Goal: Task Accomplishment & Management: Complete application form

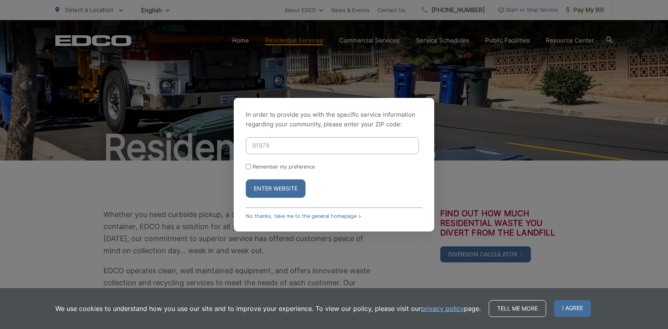
type input "91978"
click at [265, 185] on button "Enter Website" at bounding box center [276, 188] width 60 height 18
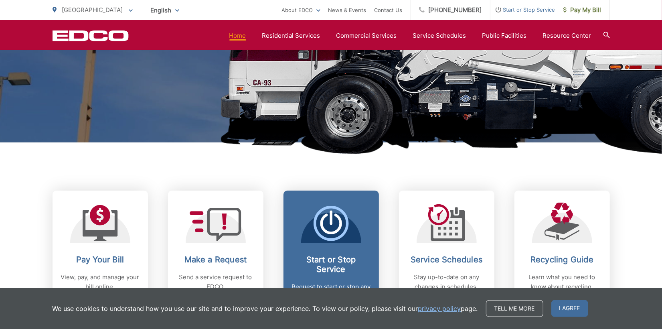
scroll to position [240, 0]
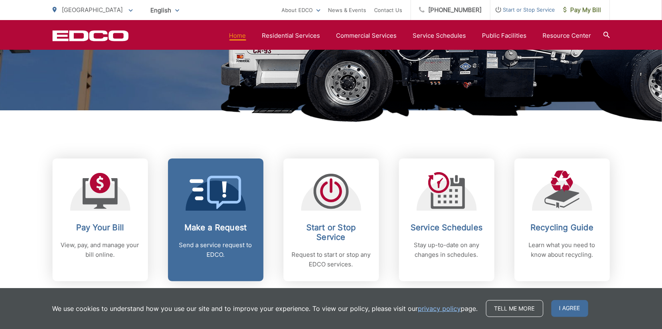
click at [218, 228] on h2 "Make a Request" at bounding box center [215, 227] width 79 height 10
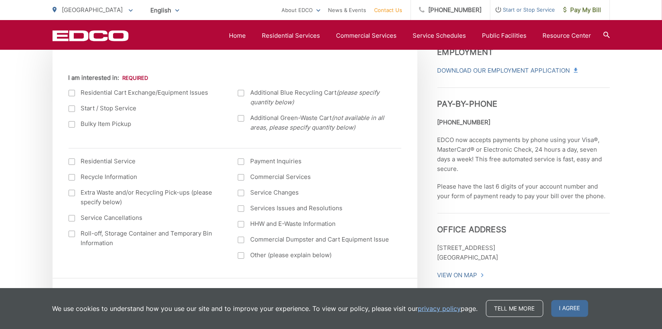
scroll to position [321, 0]
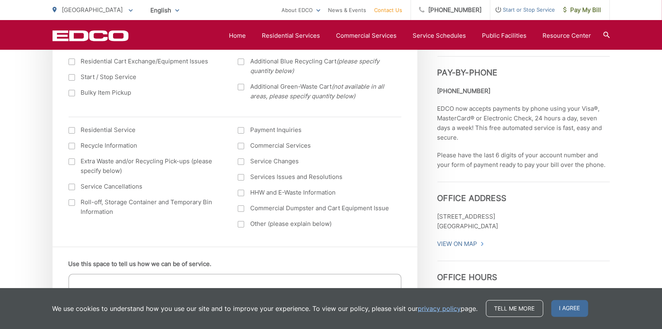
click at [71, 130] on div at bounding box center [72, 130] width 6 height 6
click at [0, 0] on input "I am interested in: (continued) *" at bounding box center [0, 0] width 0 height 0
click at [241, 162] on div at bounding box center [241, 161] width 6 height 6
click at [0, 0] on input "Service Changes" at bounding box center [0, 0] width 0 height 0
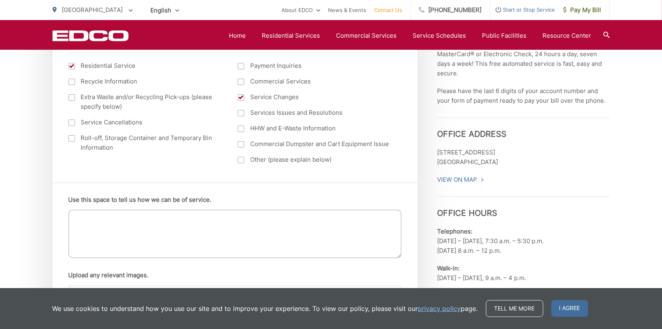
scroll to position [401, 0]
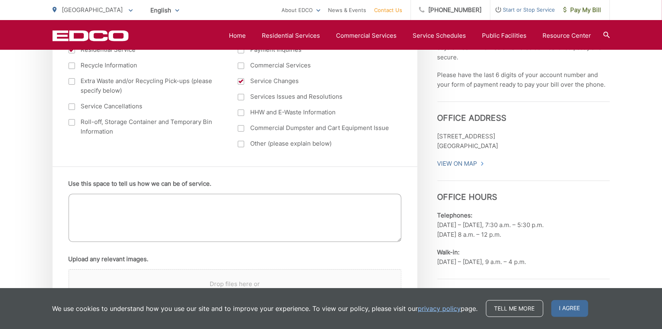
click at [82, 204] on textarea "Use this space to tell us how we can be of service." at bounding box center [235, 218] width 333 height 48
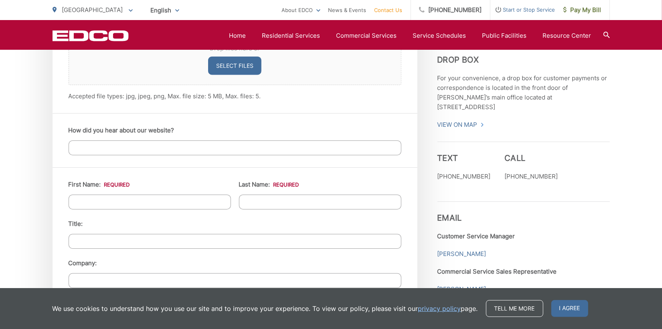
scroll to position [641, 0]
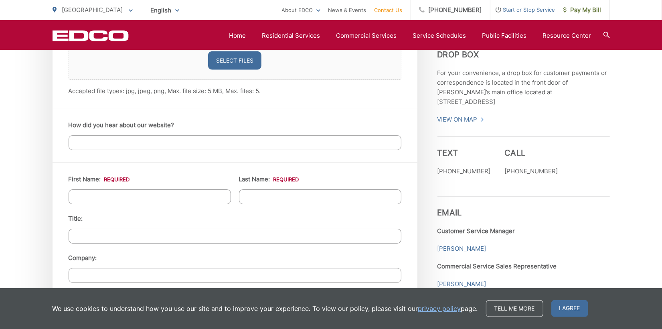
type textarea "Deleting one Blue container, and one Gray container. Adding one Green container"
click at [104, 194] on input "First Name: *" at bounding box center [150, 196] width 162 height 15
type input "Darla"
type input "Skirvin"
type input "9138 Hillman Way, Lakeside"
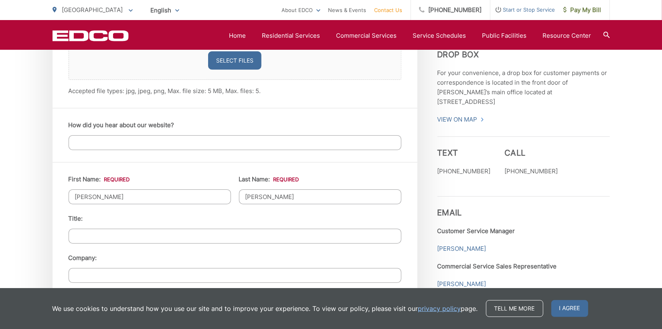
type input "Lakeside"
type input "92040"
type input "6195364561"
type input "Bodar2@sbcglobal.net"
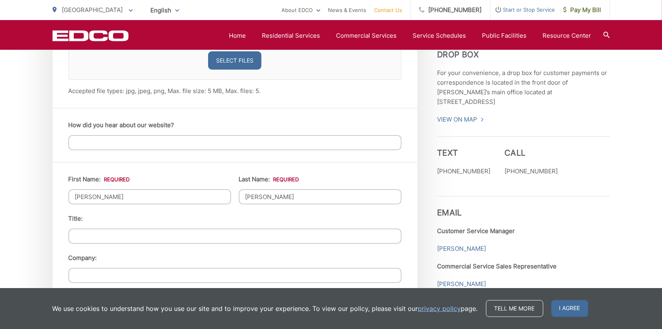
type input "(619) 536-4561"
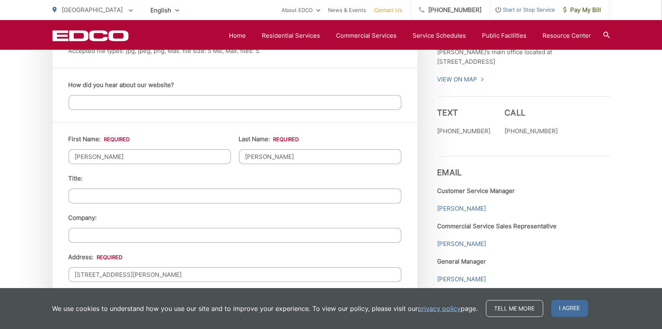
scroll to position [721, 0]
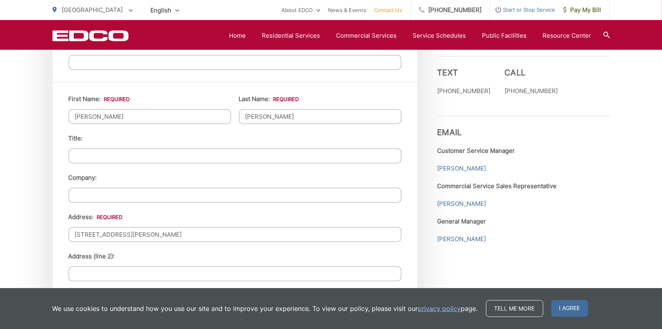
click at [157, 232] on input "9138 Hillman Way, Lakeside" at bounding box center [235, 234] width 333 height 15
type input "9"
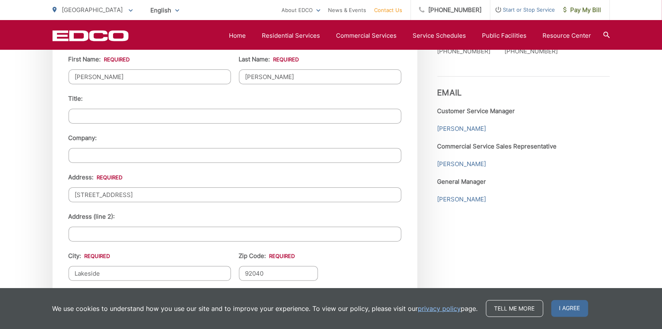
scroll to position [761, 0]
type input "10250 Del Rio Road"
click at [105, 271] on input "Lakeside" at bounding box center [150, 272] width 162 height 15
type input "L"
type input "[GEOGRAPHIC_DATA]"
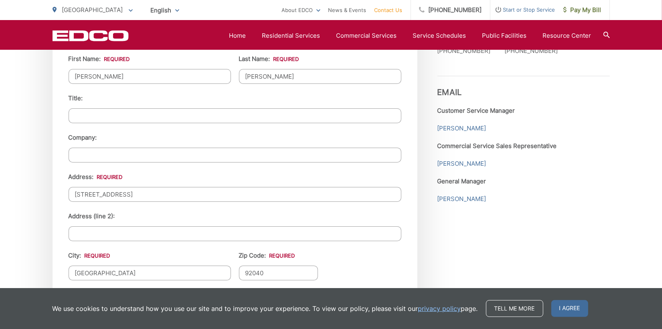
click at [265, 273] on input "92040" at bounding box center [278, 272] width 79 height 15
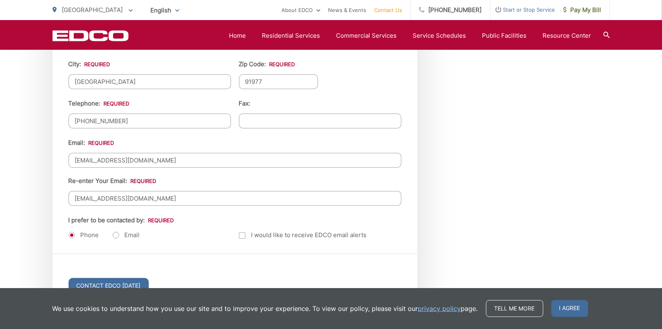
scroll to position [962, 0]
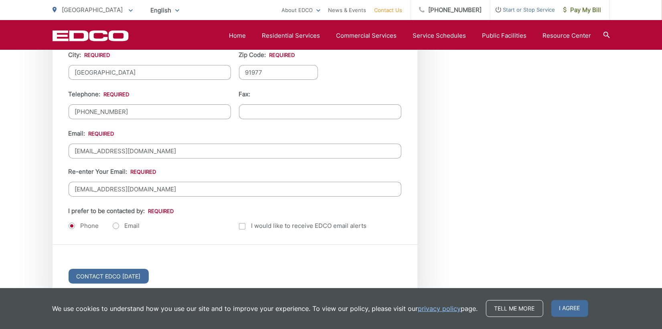
type input "91977"
click at [113, 226] on label "Email" at bounding box center [126, 226] width 27 height 8
radio input "true"
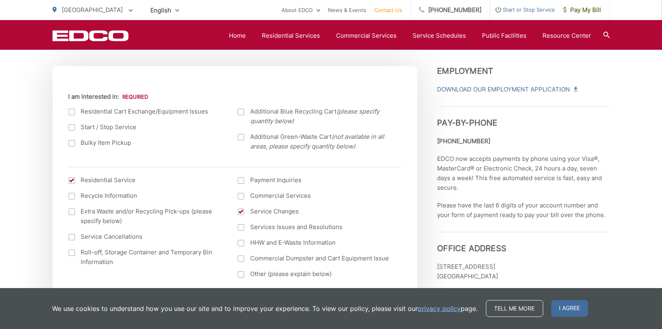
scroll to position [401, 0]
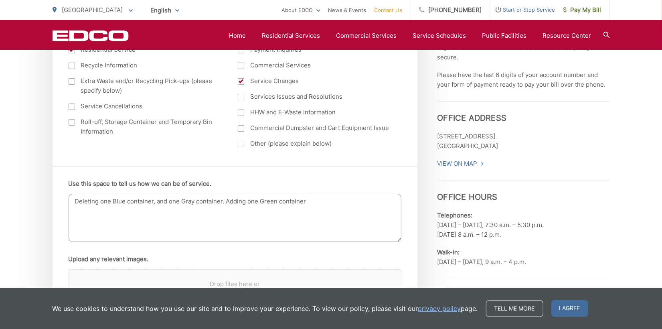
click at [74, 218] on textarea "Deleting one Blue container, and one Gray container. Adding one Green container" at bounding box center [235, 218] width 333 height 48
click at [326, 200] on textarea "Deleting one Blue container, and one Gray container. Adding one Green container" at bounding box center [235, 218] width 333 height 48
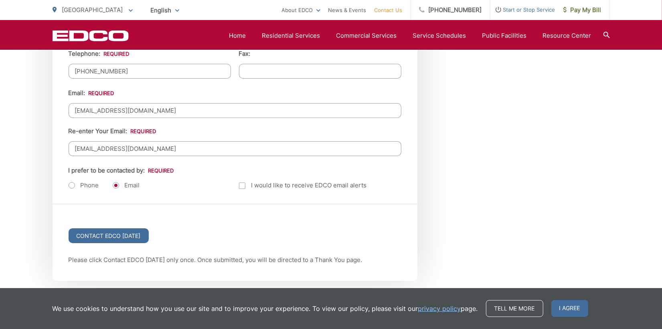
scroll to position [1042, 0]
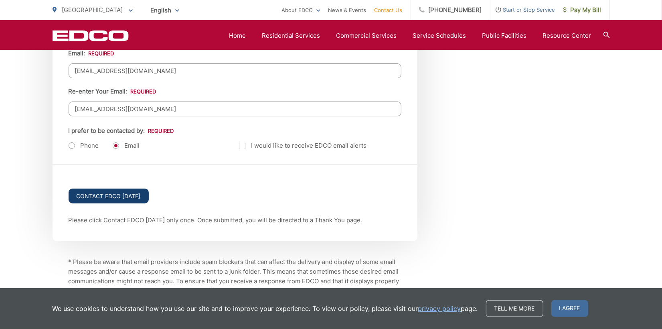
type textarea "Deleting one Blue container, and one Gray container. Adding one Green container…"
click at [125, 197] on input "Contact EDCO Today" at bounding box center [109, 195] width 80 height 15
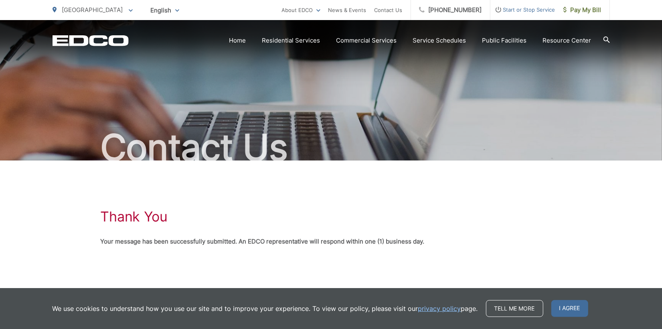
scroll to position [15, 0]
